Goal: Information Seeking & Learning: Learn about a topic

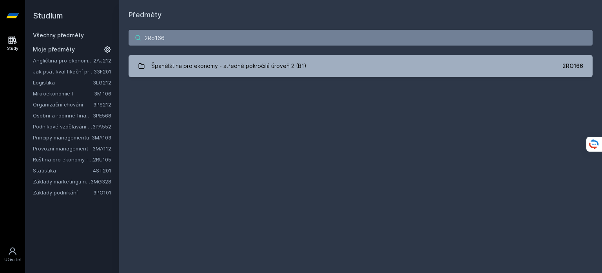
type input "2Ro166"
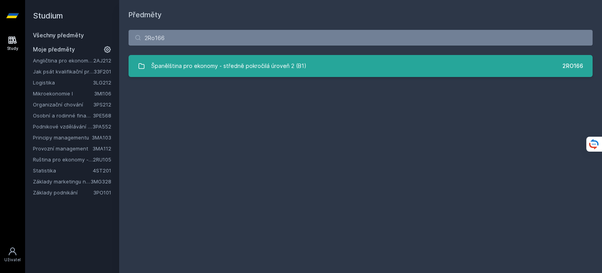
click at [349, 60] on link "Španělština pro ekonomy - středně pokročilá úroveň 2 (B1) 2RO166" at bounding box center [361, 66] width 464 height 22
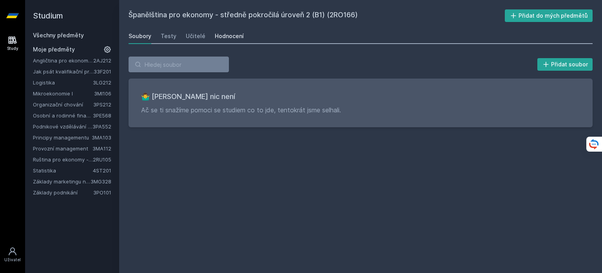
click at [232, 41] on link "Hodnocení" at bounding box center [229, 36] width 29 height 16
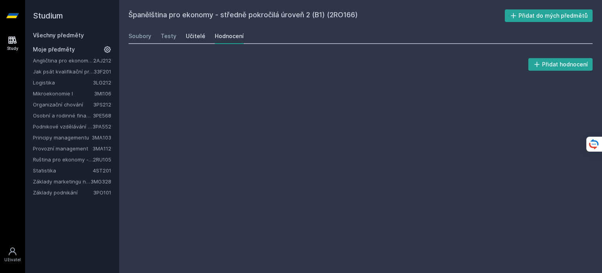
click at [200, 36] on div "Učitelé" at bounding box center [196, 36] width 20 height 8
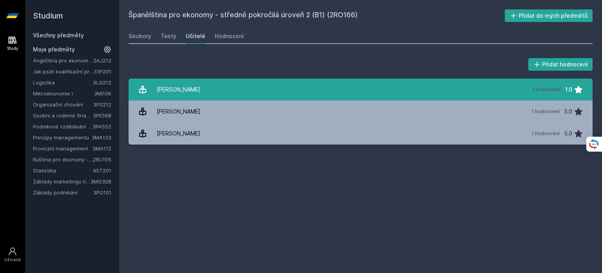
click at [230, 83] on link "[PERSON_NAME] 1 hodnocení 1.0" at bounding box center [361, 89] width 464 height 22
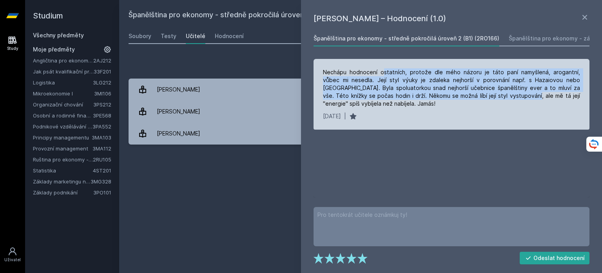
drag, startPoint x: 381, startPoint y: 73, endPoint x: 472, endPoint y: 101, distance: 95.6
click at [472, 101] on div "Nechápu hodnocení ostatních, protože dle mého názoru je táto paní namyšlená, ar…" at bounding box center [451, 87] width 257 height 39
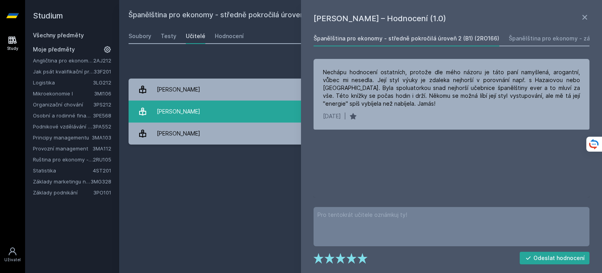
click at [238, 113] on link "[PERSON_NAME] 1 hodnocení 5.0" at bounding box center [361, 111] width 464 height 22
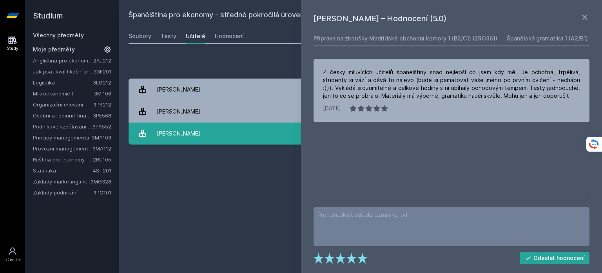
click at [231, 128] on link "[PERSON_NAME] 1 hodnocení 5.0" at bounding box center [361, 133] width 464 height 22
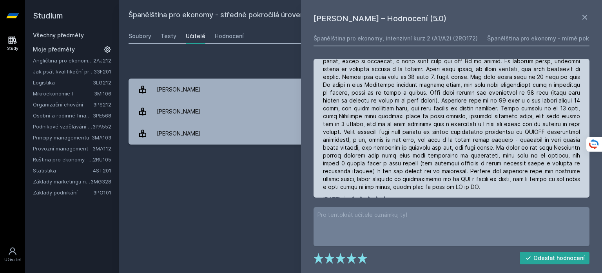
scroll to position [29, 0]
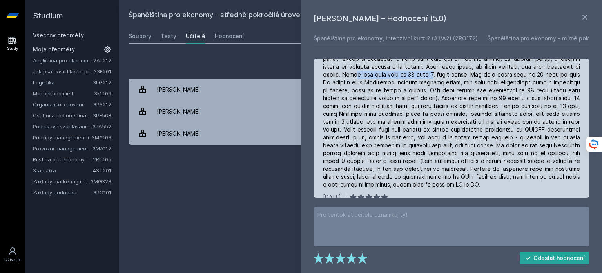
drag, startPoint x: 362, startPoint y: 75, endPoint x: 436, endPoint y: 73, distance: 74.1
click at [436, 73] on div at bounding box center [451, 113] width 257 height 149
drag, startPoint x: 488, startPoint y: 75, endPoint x: 573, endPoint y: 67, distance: 85.0
click at [573, 67] on div at bounding box center [451, 113] width 257 height 149
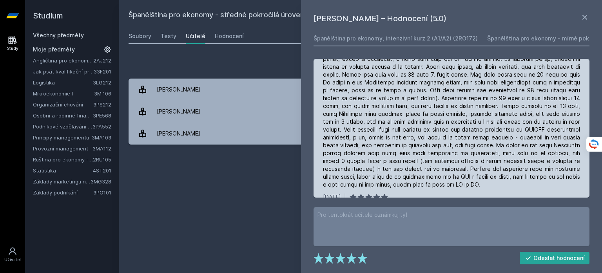
click at [544, 70] on div at bounding box center [451, 113] width 257 height 149
drag, startPoint x: 322, startPoint y: 92, endPoint x: 349, endPoint y: 94, distance: 26.3
click at [349, 94] on div "[DATE] |" at bounding box center [452, 120] width 276 height 180
click at [349, 94] on div at bounding box center [451, 113] width 257 height 149
drag, startPoint x: 348, startPoint y: 81, endPoint x: 508, endPoint y: 84, distance: 160.0
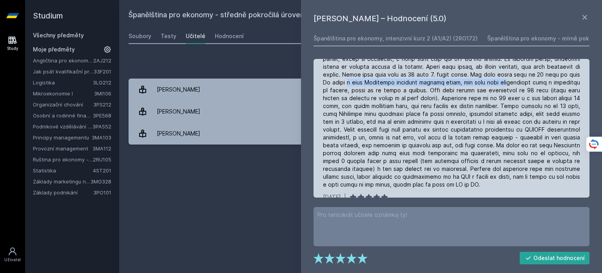
click at [508, 84] on div at bounding box center [451, 113] width 257 height 149
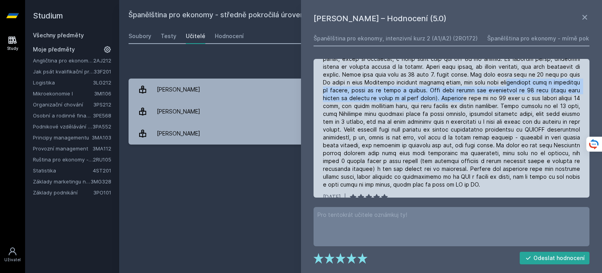
drag, startPoint x: 508, startPoint y: 84, endPoint x: 458, endPoint y: 101, distance: 53.6
click at [458, 101] on div at bounding box center [451, 113] width 257 height 149
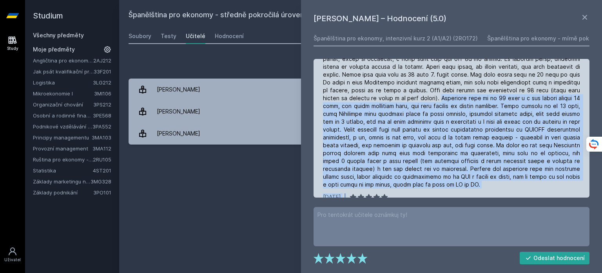
scroll to position [41, 0]
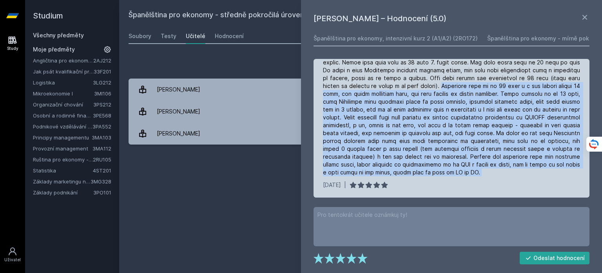
drag, startPoint x: 458, startPoint y: 101, endPoint x: 524, endPoint y: 177, distance: 100.9
click at [524, 177] on div "[DATE] |" at bounding box center [452, 108] width 276 height 180
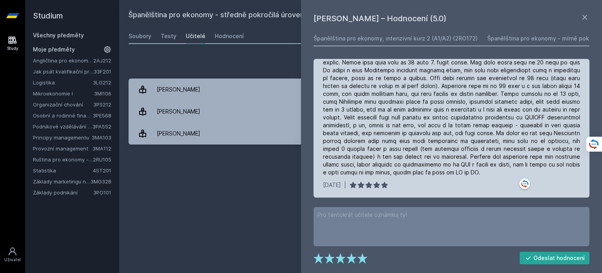
click at [524, 177] on div "[DATE] |" at bounding box center [452, 108] width 276 height 180
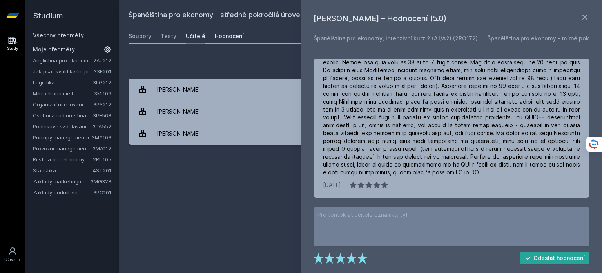
click at [224, 31] on link "Hodnocení" at bounding box center [229, 36] width 29 height 16
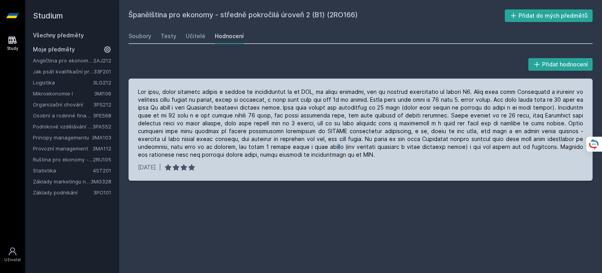
drag, startPoint x: 278, startPoint y: 143, endPoint x: 287, endPoint y: 149, distance: 10.9
click at [287, 149] on div at bounding box center [361, 123] width 446 height 71
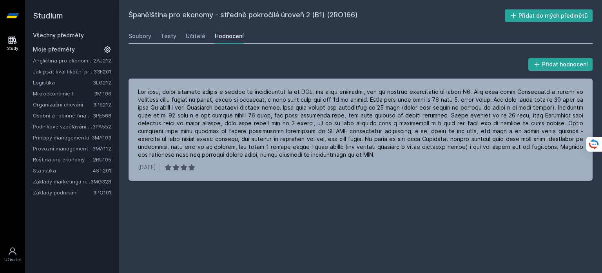
click at [180, 42] on div "Soubory Testy Učitelé Hodnocení" at bounding box center [361, 36] width 464 height 16
click at [188, 34] on div "Učitelé" at bounding box center [196, 36] width 20 height 8
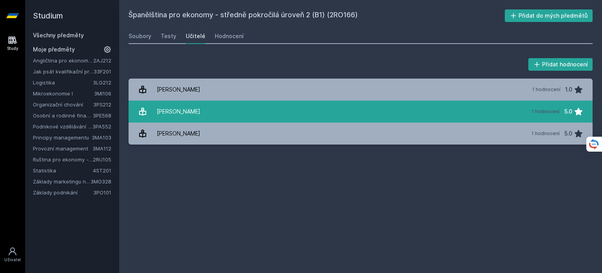
click at [207, 109] on link "[PERSON_NAME] 1 hodnocení 5.0" at bounding box center [361, 111] width 464 height 22
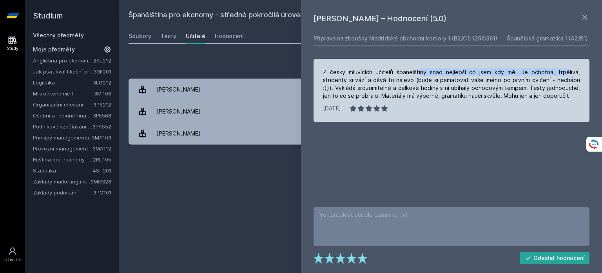
drag, startPoint x: 411, startPoint y: 73, endPoint x: 549, endPoint y: 66, distance: 138.2
click at [549, 66] on div "Z česky mluvících učitelů španelštiny snad nejlepší co jsem kdy měl. Je ochotná…" at bounding box center [452, 90] width 276 height 63
click at [552, 79] on div "Z česky mluvících učitelů španelštiny snad nejlepší co jsem kdy měl. Je ochotná…" at bounding box center [451, 83] width 257 height 31
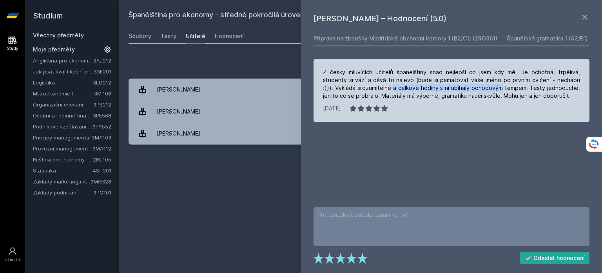
drag, startPoint x: 358, startPoint y: 85, endPoint x: 469, endPoint y: 89, distance: 111.8
click at [469, 89] on div "Z česky mluvících učitelů španelštiny snad nejlepší co jsem kdy měl. Je ochotná…" at bounding box center [451, 83] width 257 height 31
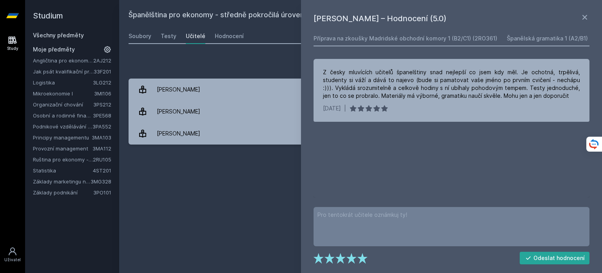
click at [80, 32] on link "Všechny předměty" at bounding box center [58, 35] width 51 height 7
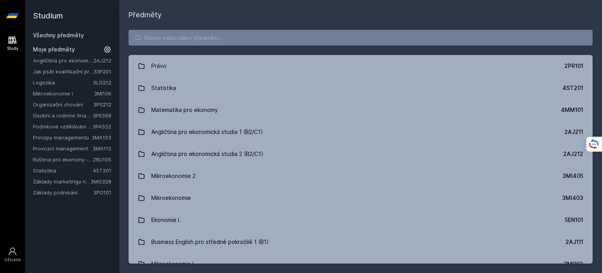
click at [171, 35] on input "search" at bounding box center [361, 38] width 464 height 16
type input "s"
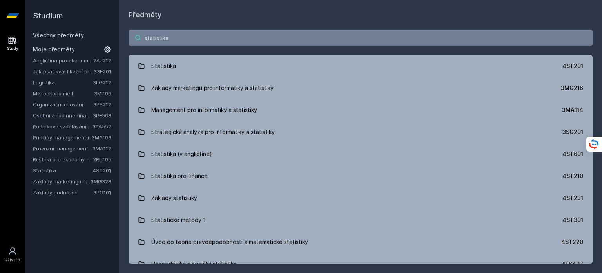
type input "statistika"
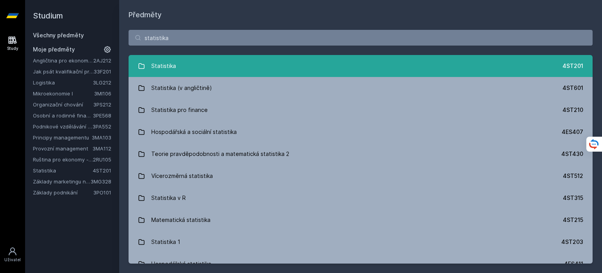
click at [302, 64] on link "Statistika 4ST201" at bounding box center [361, 66] width 464 height 22
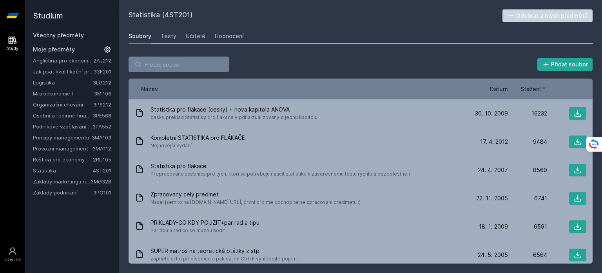
click at [65, 37] on link "Všechny předměty" at bounding box center [58, 35] width 51 height 7
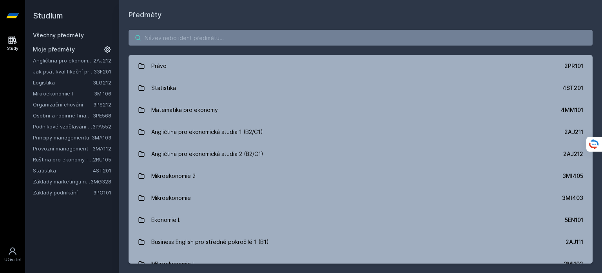
click at [177, 33] on input "search" at bounding box center [361, 38] width 464 height 16
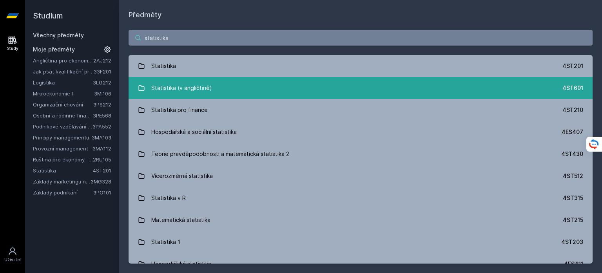
type input "statistika"
click at [196, 91] on div "Statistika (v angličtině)" at bounding box center [181, 88] width 61 height 16
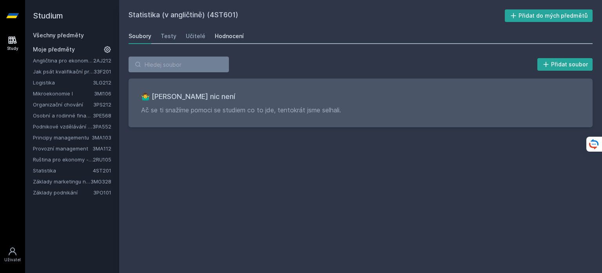
click at [230, 34] on div "Hodnocení" at bounding box center [229, 36] width 29 height 8
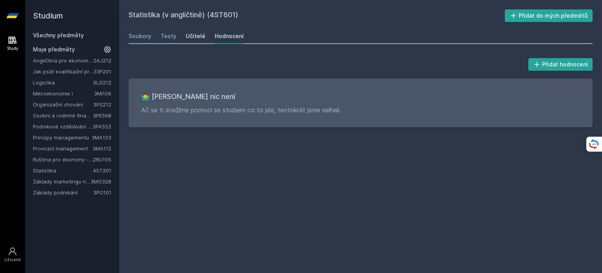
drag, startPoint x: 203, startPoint y: 33, endPoint x: 196, endPoint y: 36, distance: 7.1
click at [196, 36] on div "Soubory Testy Učitelé Hodnocení" at bounding box center [361, 36] width 464 height 16
click at [196, 36] on div "Učitelé" at bounding box center [196, 36] width 20 height 8
click at [161, 38] on div "Testy" at bounding box center [169, 36] width 16 height 8
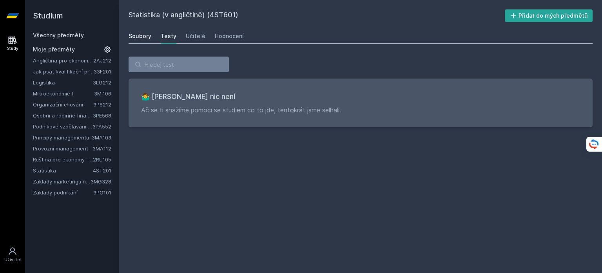
click at [144, 34] on div "Soubory" at bounding box center [140, 36] width 23 height 8
click at [82, 33] on link "Všechny předměty" at bounding box center [58, 35] width 51 height 7
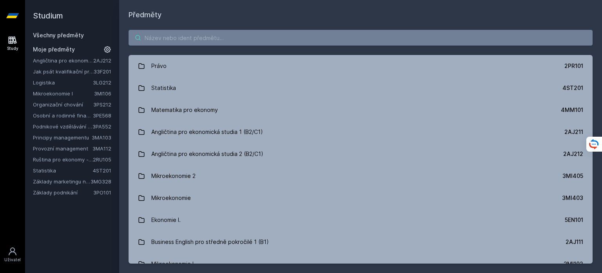
click at [184, 44] on input "search" at bounding box center [361, 38] width 464 height 16
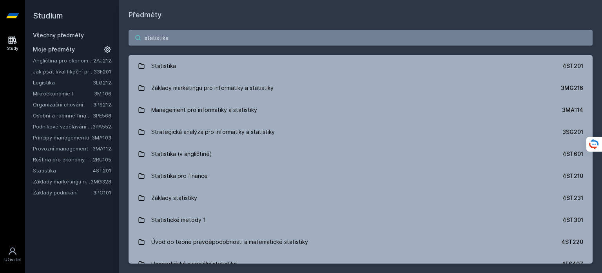
type input "statistika"
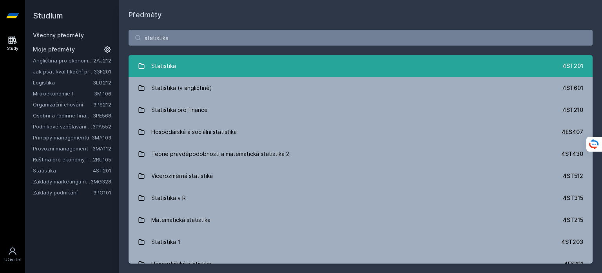
click at [209, 61] on link "Statistika 4ST201" at bounding box center [361, 66] width 464 height 22
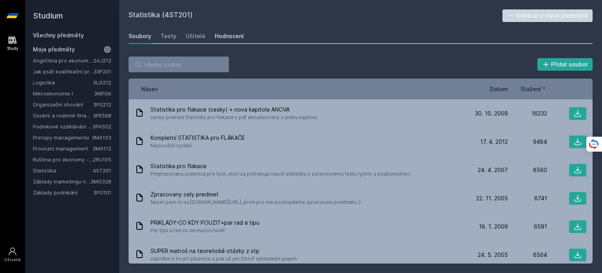
click at [224, 28] on div "Statistika (4ST201) Odebrat z mých předmětů [GEOGRAPHIC_DATA] Testy Učitelé Hod…" at bounding box center [361, 136] width 464 height 254
click at [227, 36] on div "Hodnocení" at bounding box center [229, 36] width 29 height 8
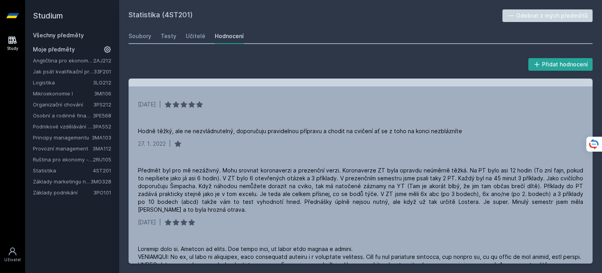
scroll to position [105, 0]
